Goal: Find specific page/section: Find specific page/section

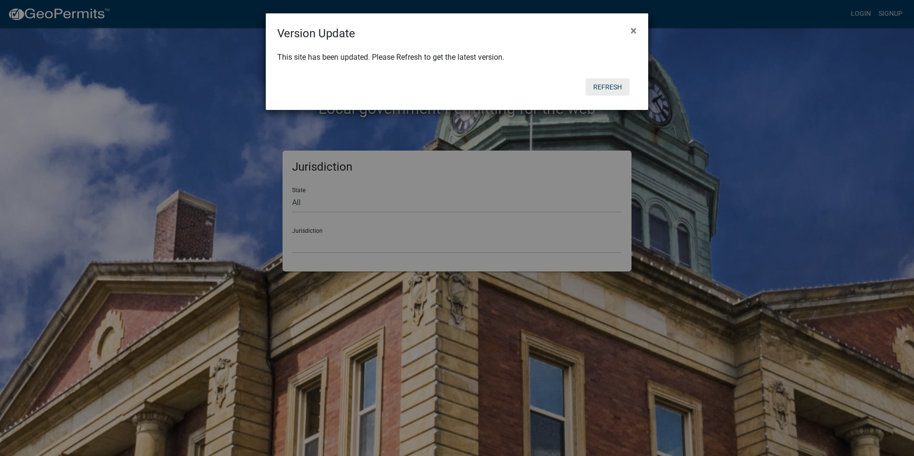
click at [596, 86] on button "Refresh" at bounding box center [607, 86] width 44 height 17
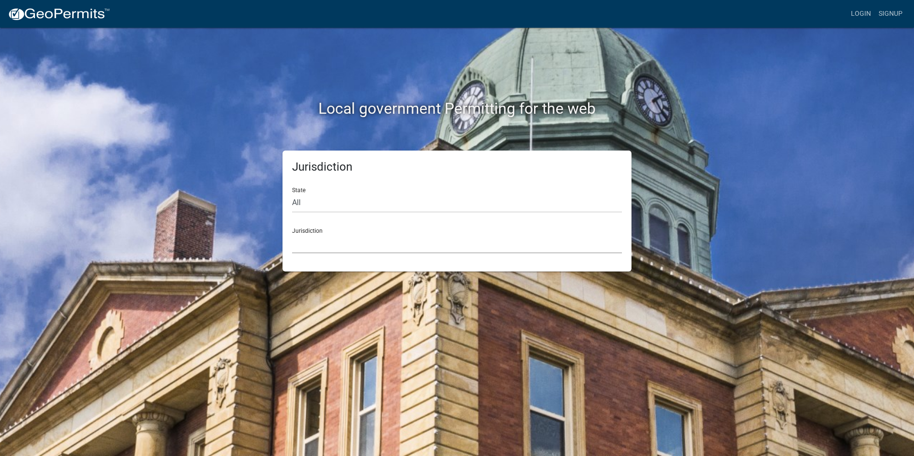
click at [362, 247] on select "[GEOGRAPHIC_DATA], [US_STATE] [GEOGRAPHIC_DATA], [US_STATE][PERSON_NAME][GEOGRA…" at bounding box center [457, 244] width 330 height 20
